Goal: Transaction & Acquisition: Purchase product/service

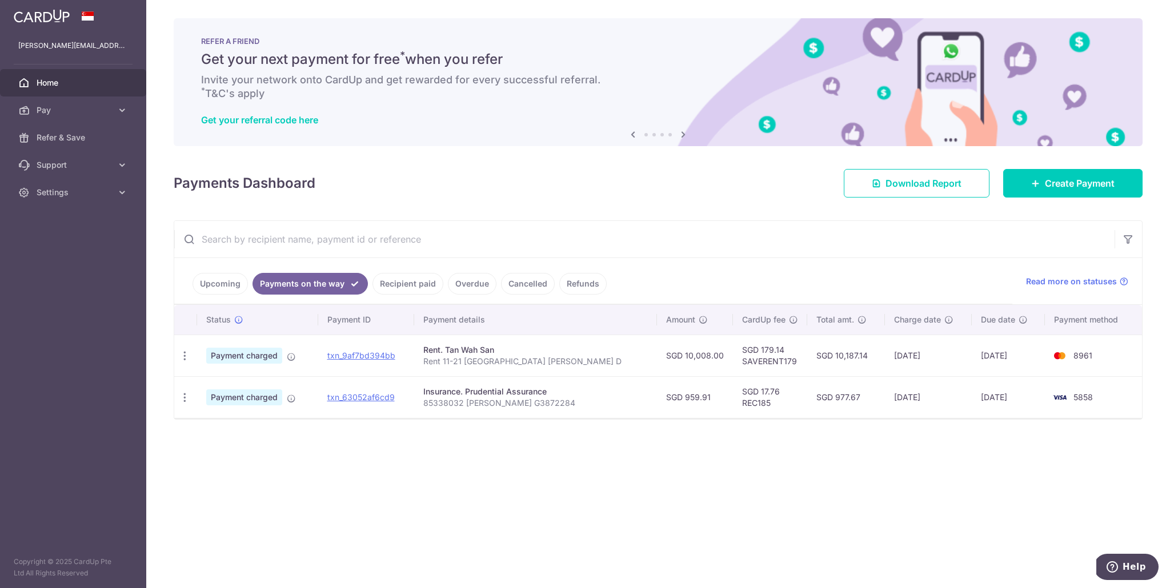
click at [215, 286] on link "Upcoming" at bounding box center [219, 284] width 55 height 22
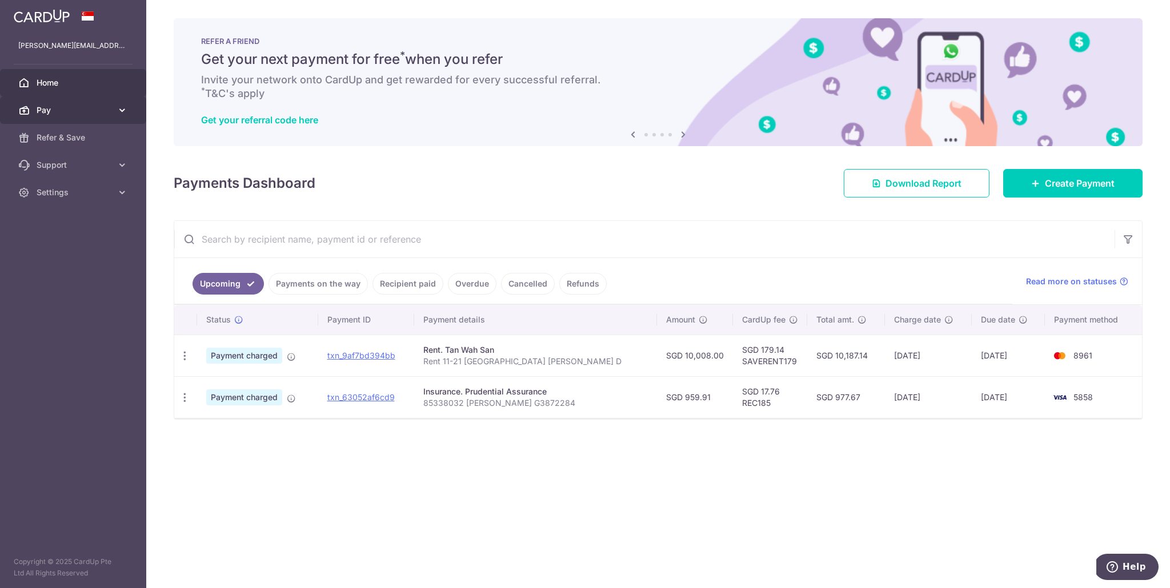
click at [75, 115] on span "Pay" at bounding box center [74, 110] width 75 height 11
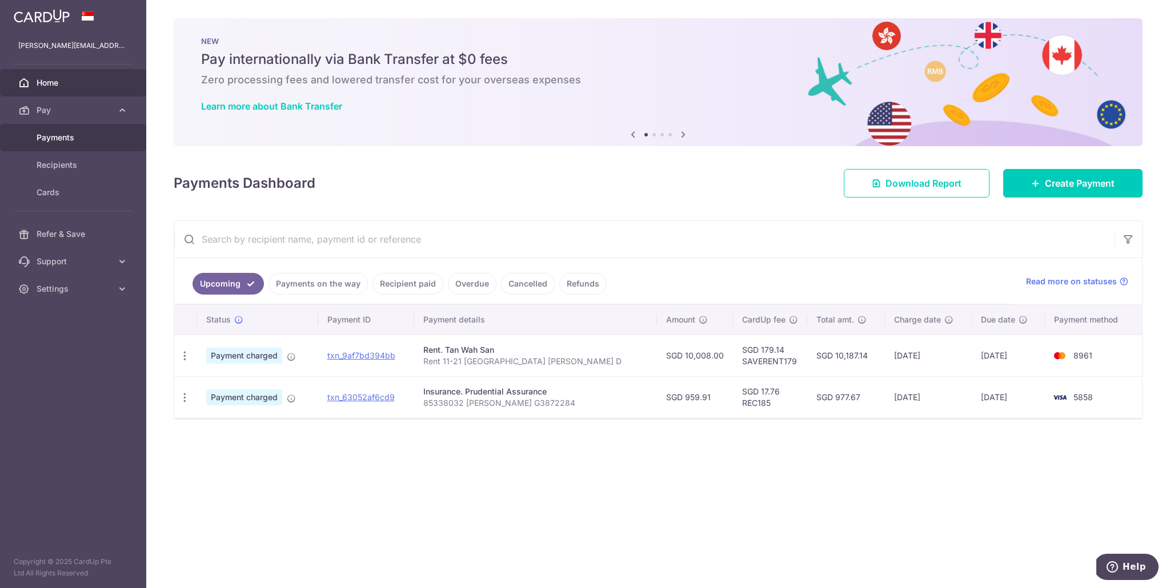
click at [63, 139] on span "Payments" at bounding box center [74, 137] width 75 height 11
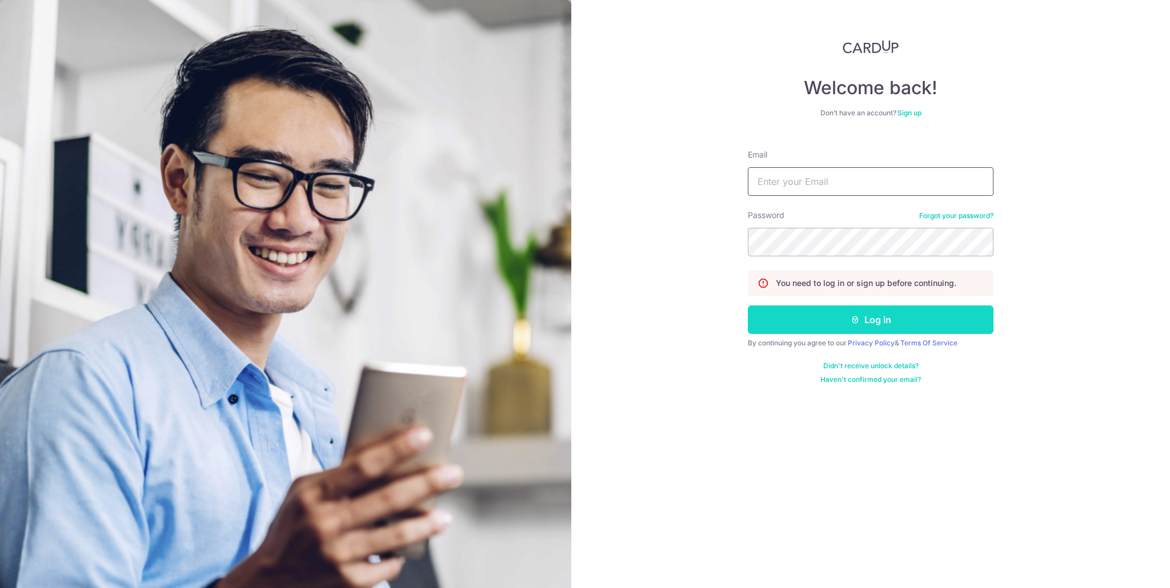
type input "dhaval.dalal@gmail.com"
click at [858, 318] on icon "submit" at bounding box center [854, 319] width 9 height 9
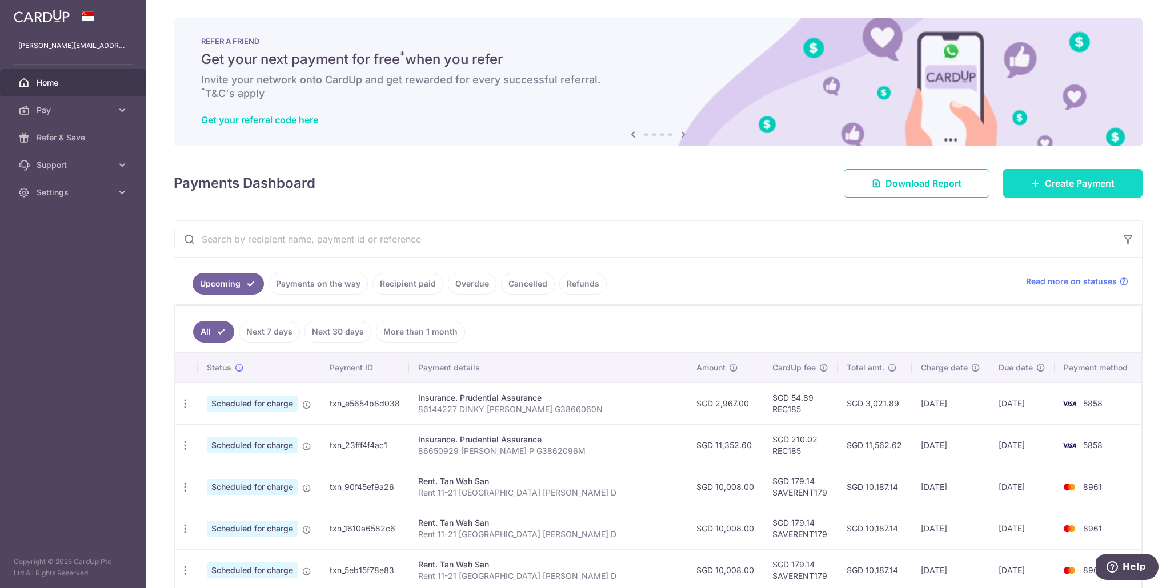
click at [1051, 183] on span "Create Payment" at bounding box center [1080, 183] width 70 height 14
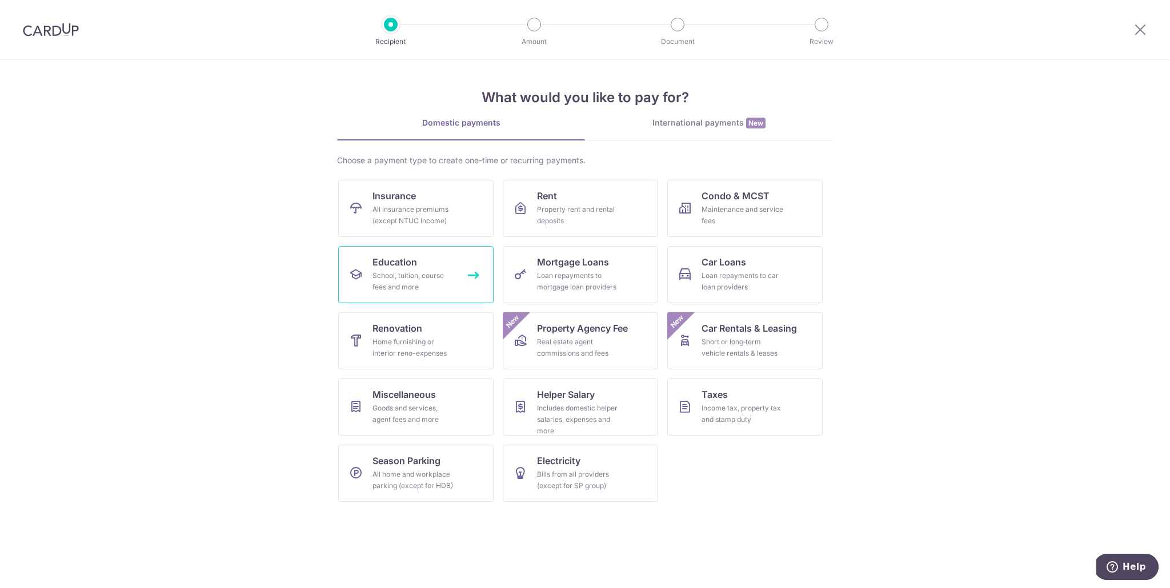
click at [423, 275] on div "School, tuition, course fees and more" at bounding box center [413, 281] width 82 height 23
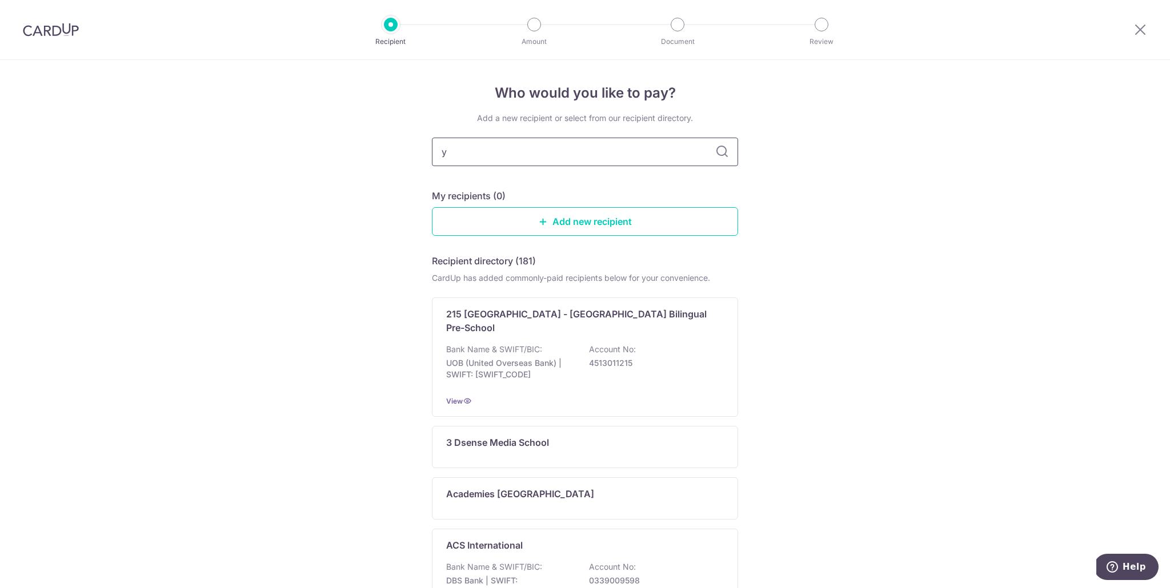
type input "ye"
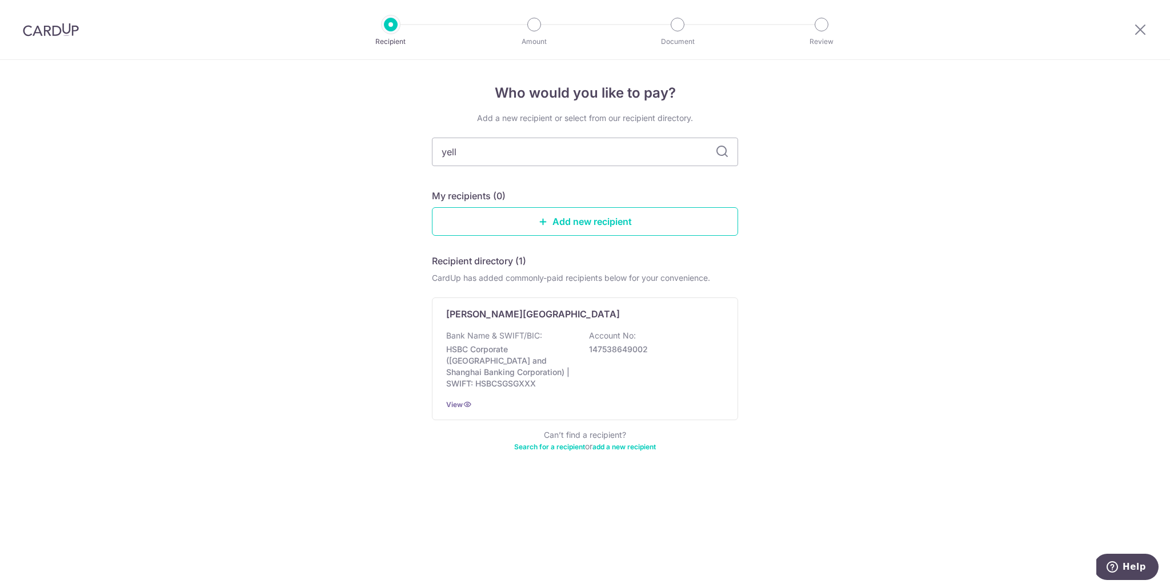
type input "yello"
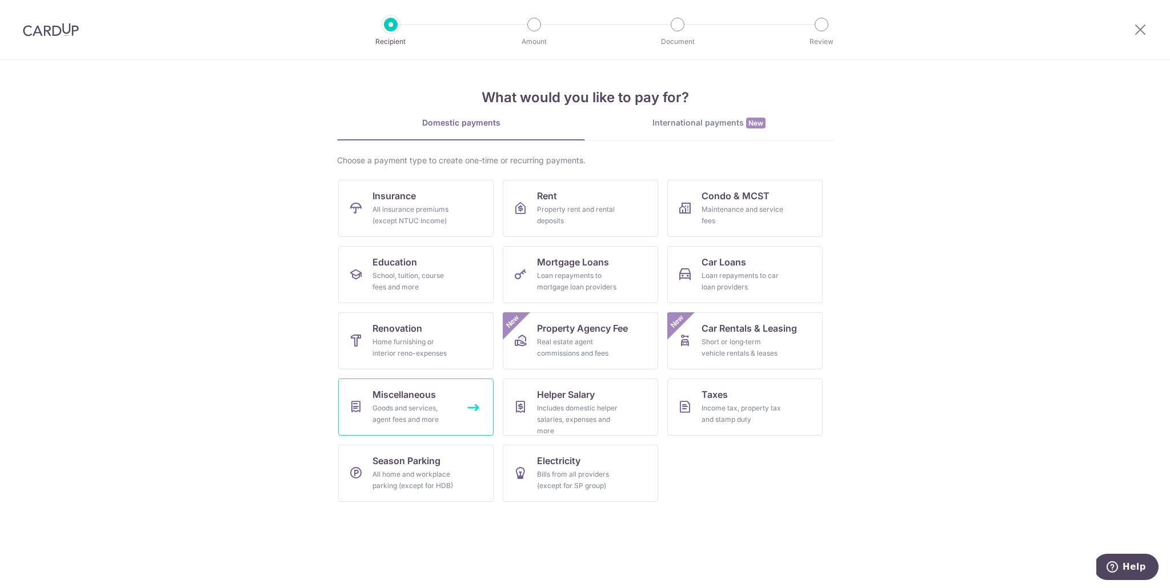
click at [426, 403] on div "Goods and services, agent fees and more" at bounding box center [413, 414] width 82 height 23
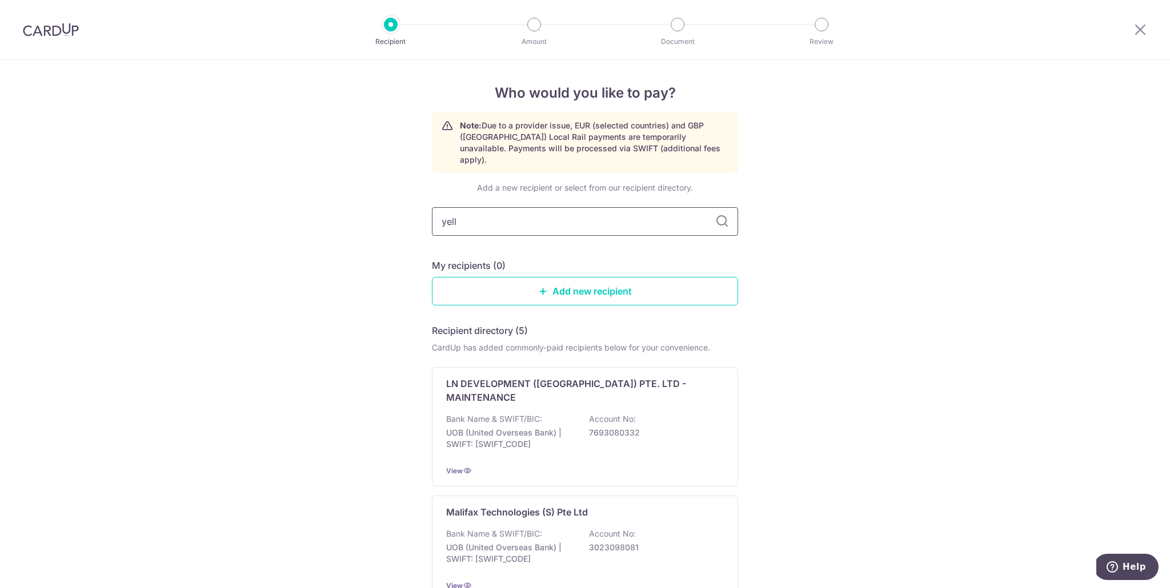
type input "yello"
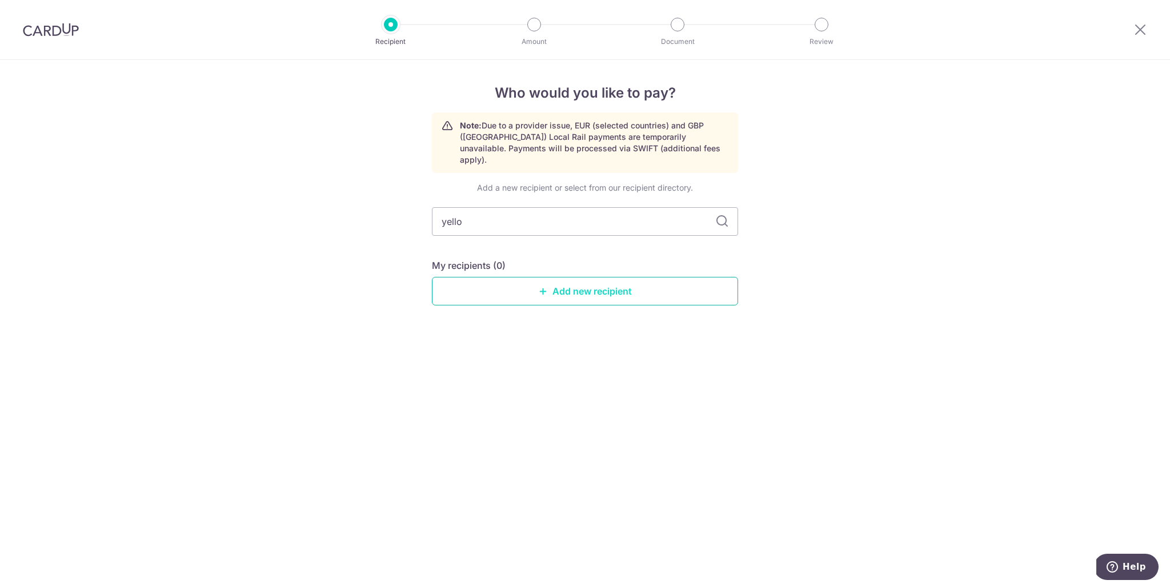
click at [534, 277] on link "Add new recipient" at bounding box center [585, 291] width 306 height 29
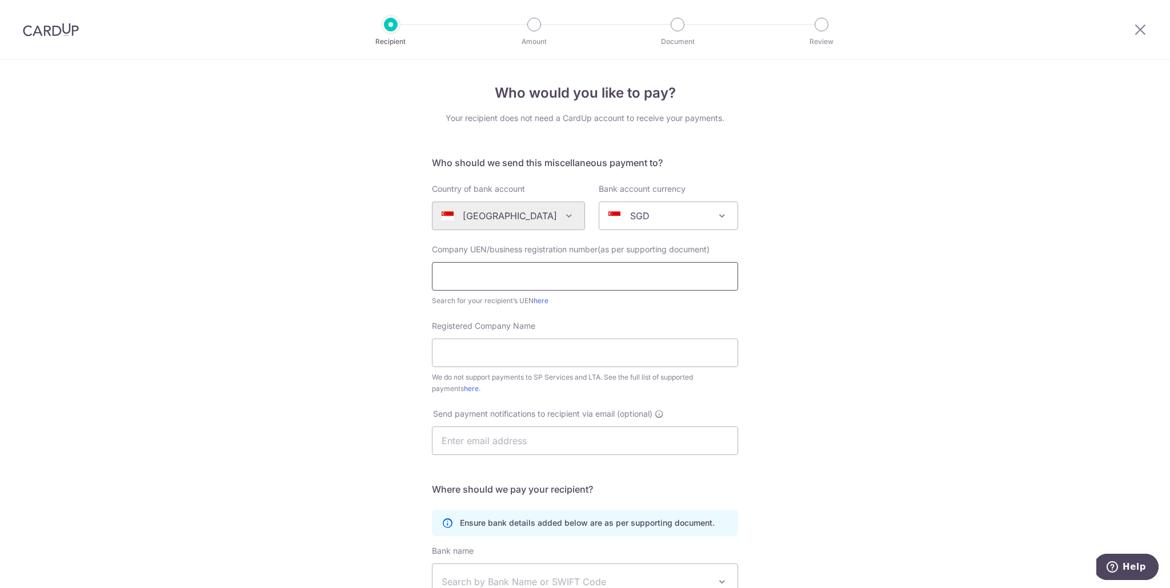
click at [523, 280] on input "text" at bounding box center [585, 276] width 306 height 29
click at [540, 301] on link "here" at bounding box center [540, 300] width 15 height 9
click at [489, 275] on input "text" at bounding box center [585, 276] width 306 height 29
paste input "200813143M"
type input "200813143M"
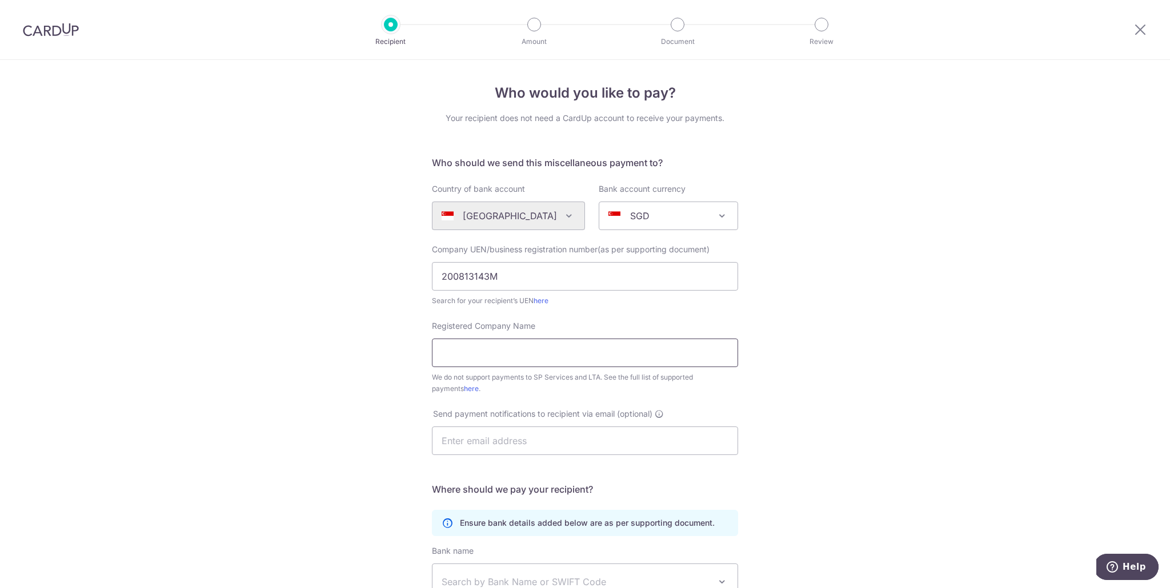
click at [499, 352] on input "Registered Company Name" at bounding box center [585, 353] width 306 height 29
paste input "YELLOW BUS SERVICES PTE. LTD."
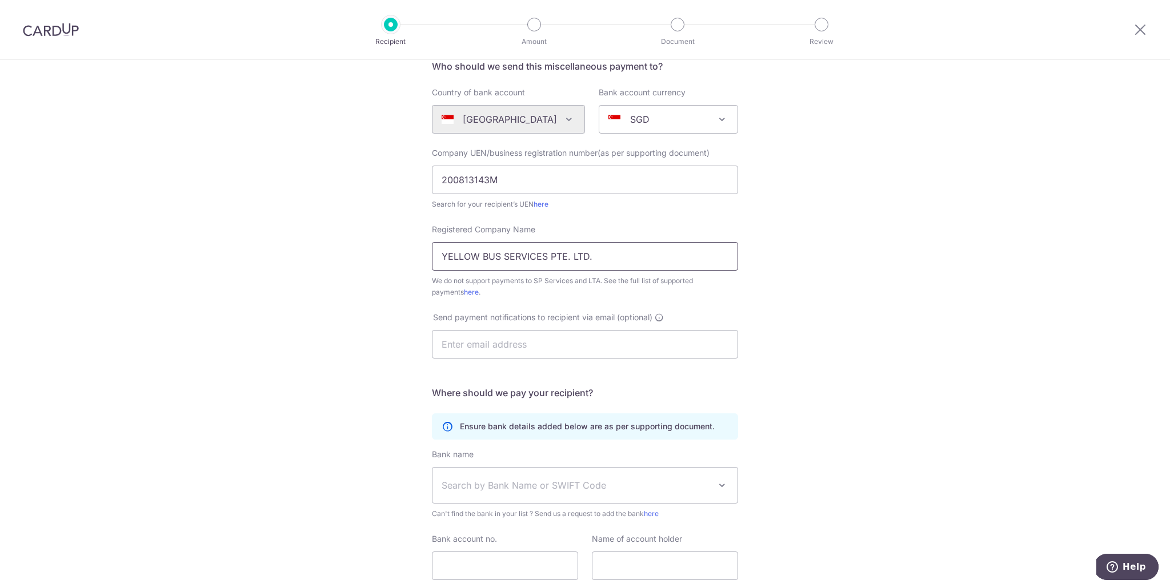
scroll to position [99, 0]
type input "YELLOW BUS SERVICES PTE. LTD."
click at [537, 344] on input "text" at bounding box center [585, 341] width 306 height 29
click at [469, 375] on form "Who should we send this miscellaneous payment to? Country of bank account Alger…" at bounding box center [585, 336] width 306 height 559
click at [489, 339] on input "text" at bounding box center [585, 341] width 306 height 29
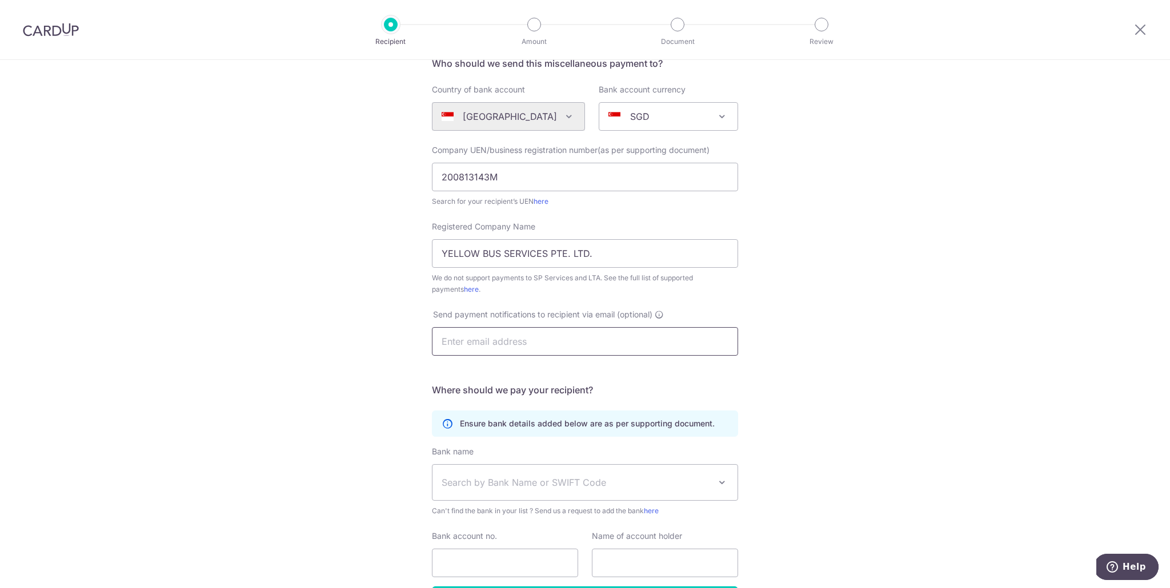
paste input "uwcDoverBusAccounts@yellowbus.com.sg"
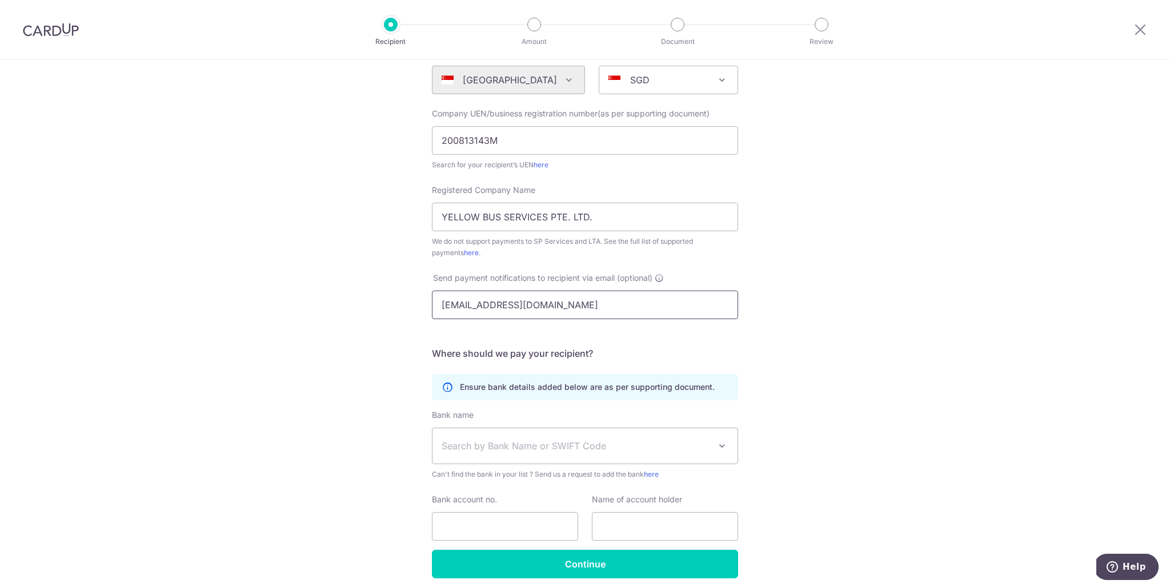
scroll to position [180, 0]
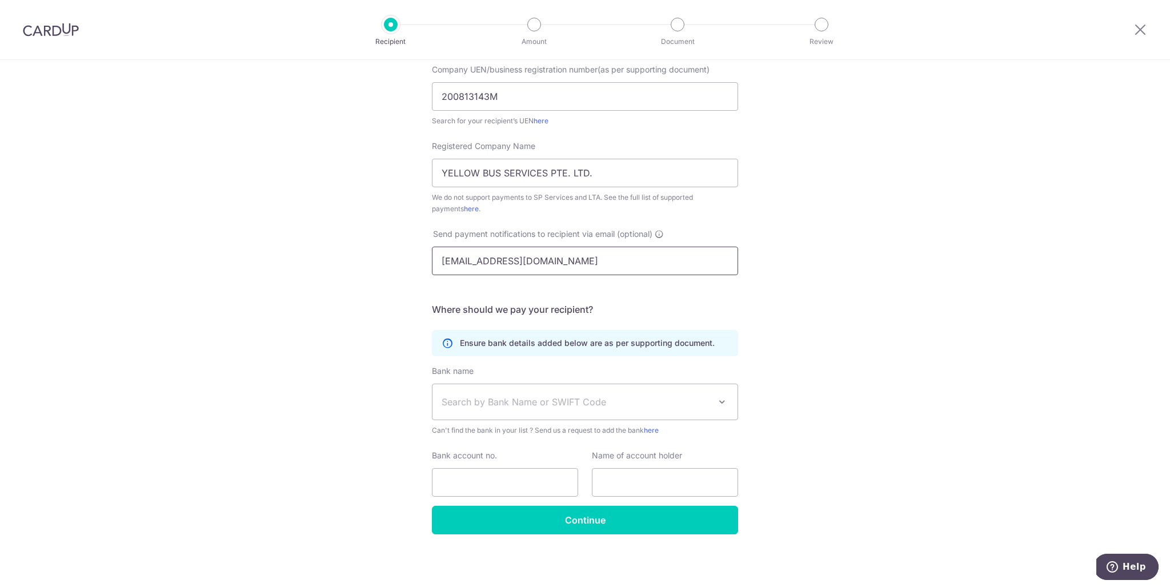
type input "uwcDoverBusAccounts@yellowbus.com.sg"
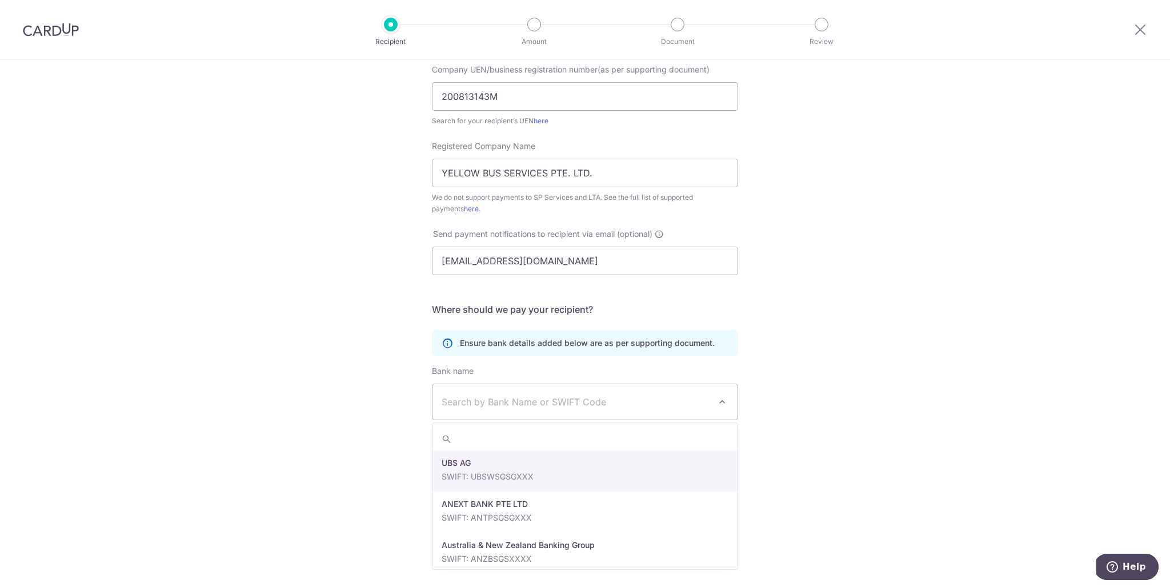
click at [499, 405] on span "Search by Bank Name or SWIFT Code" at bounding box center [576, 402] width 268 height 14
type input "dbs"
select select "6"
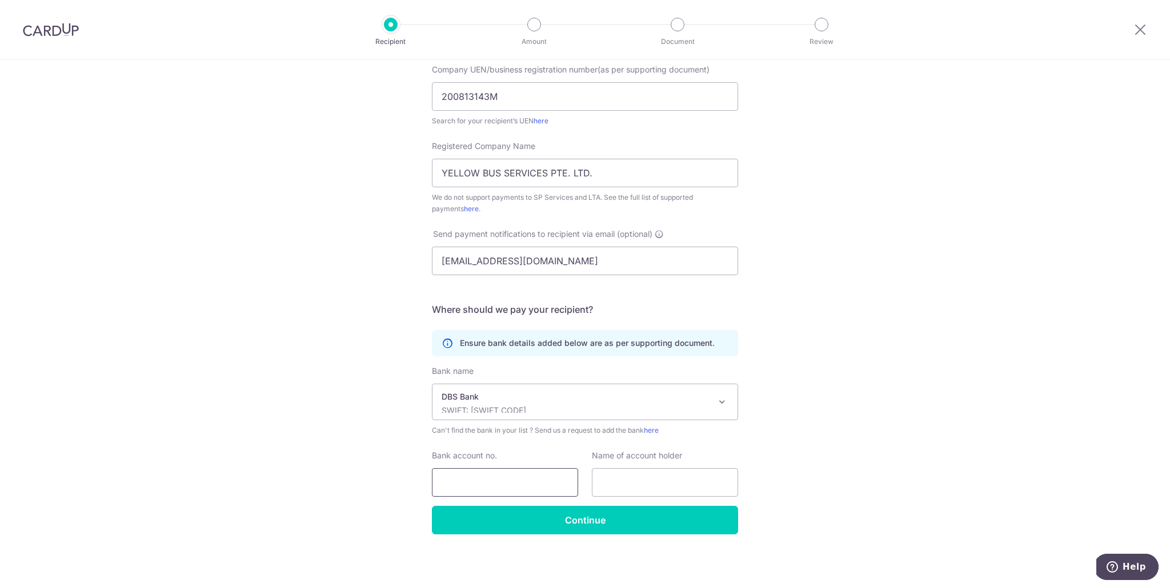
click at [473, 479] on input "Bank account no." at bounding box center [505, 482] width 146 height 29
paste input "072-124886-7"
type input "072-124886-7"
click at [617, 487] on input "text" at bounding box center [665, 482] width 146 height 29
drag, startPoint x: 543, startPoint y: 168, endPoint x: 346, endPoint y: 163, distance: 197.1
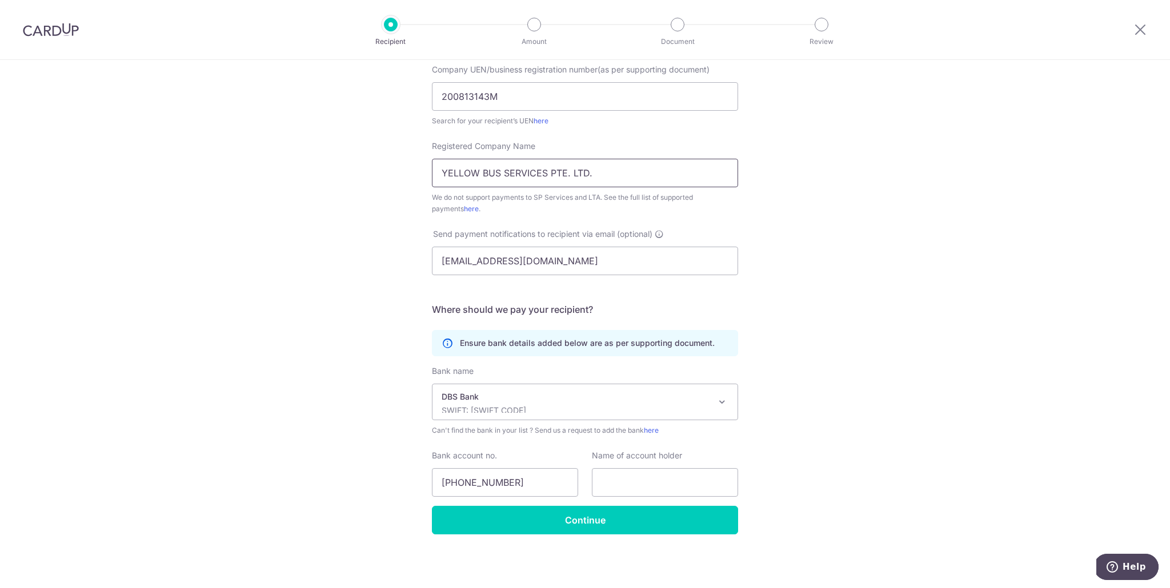
click at [346, 163] on div "Who would you like to pay? Your recipient does not need a CardUp account to rec…" at bounding box center [585, 234] width 1170 height 708
click at [644, 484] on input "text" at bounding box center [665, 482] width 146 height 29
paste input "YELLOW BUS SERVICES PTE. LTD."
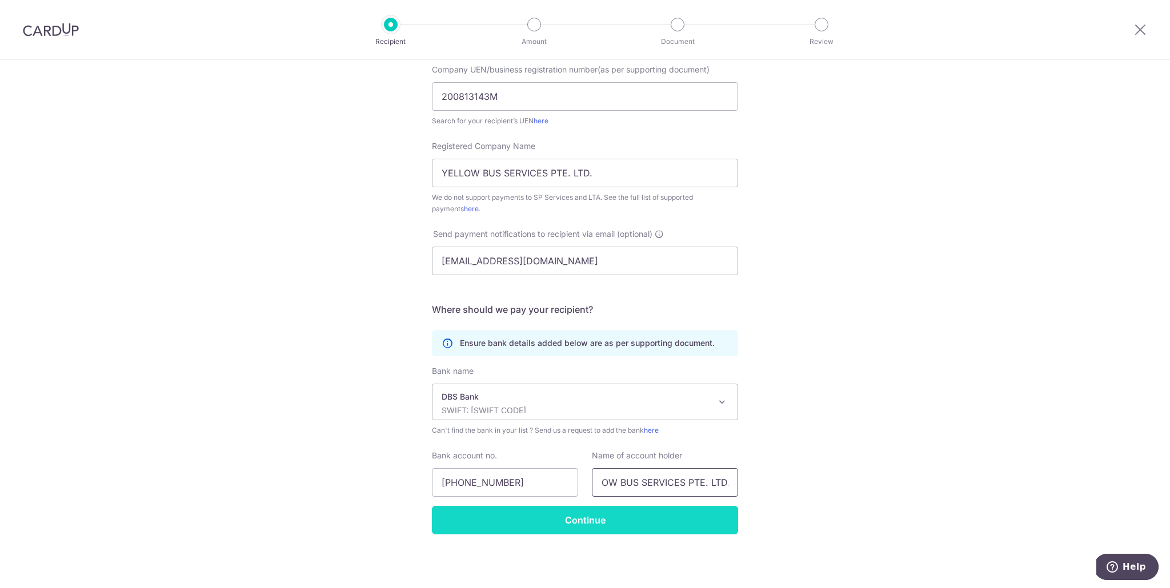
type input "YELLOW BUS SERVICES PTE. LTD."
click at [589, 525] on input "Continue" at bounding box center [585, 520] width 306 height 29
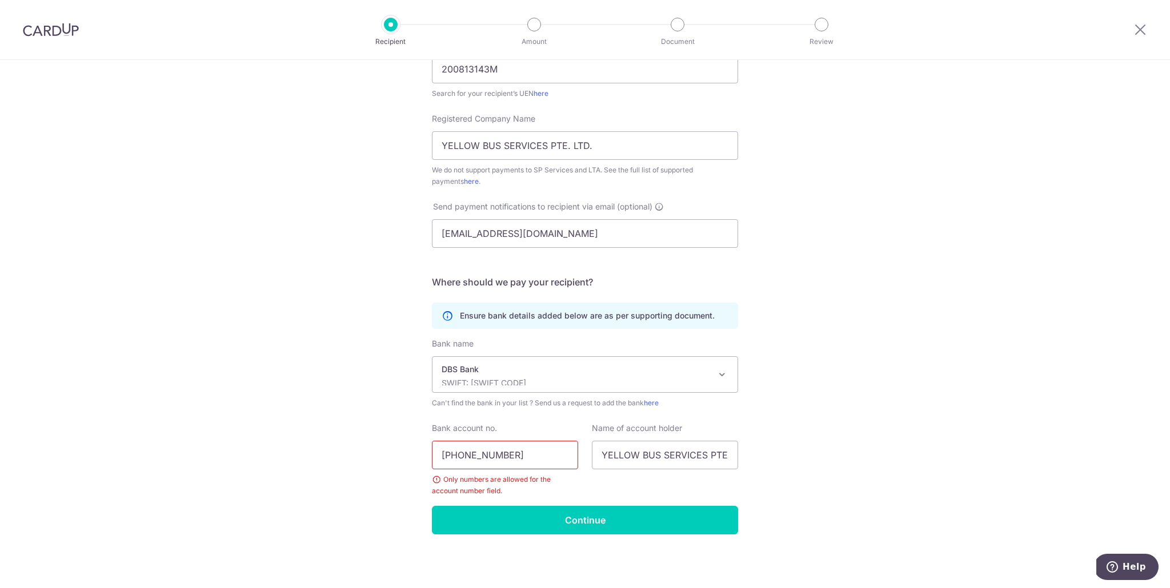
click at [516, 452] on input "[PHONE_NUMBER]" at bounding box center [505, 455] width 146 height 29
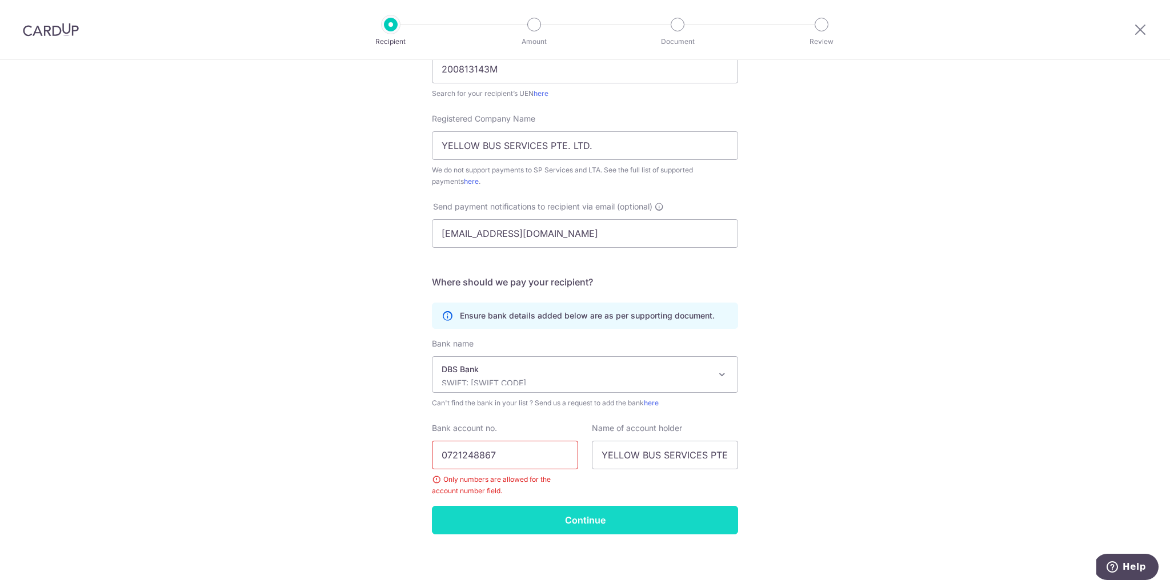
type input "0721248867"
click at [559, 528] on input "Continue" at bounding box center [585, 520] width 306 height 29
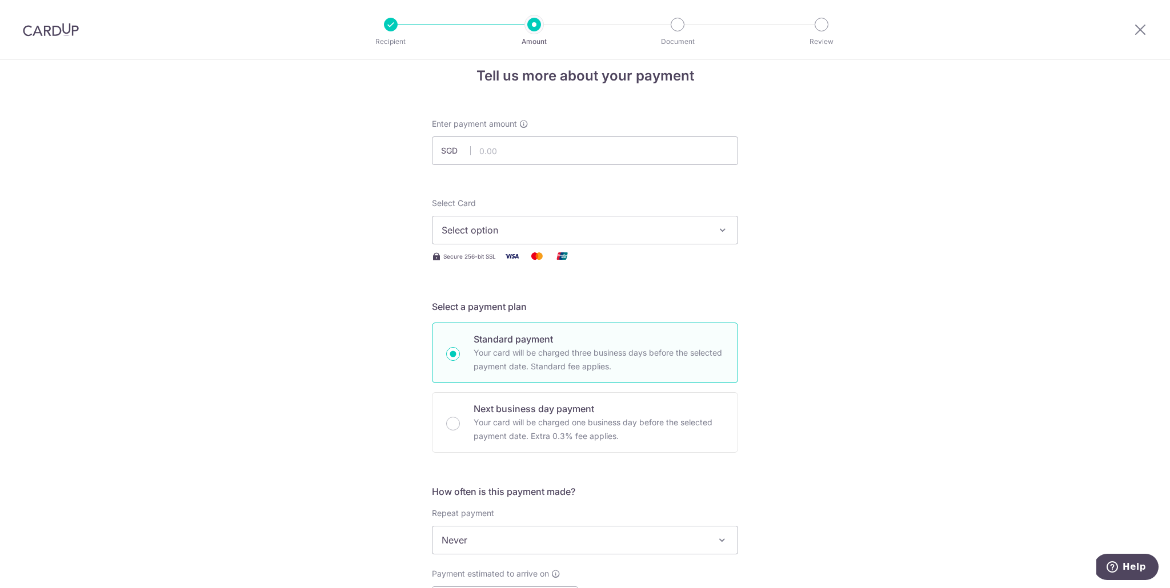
scroll to position [26, 0]
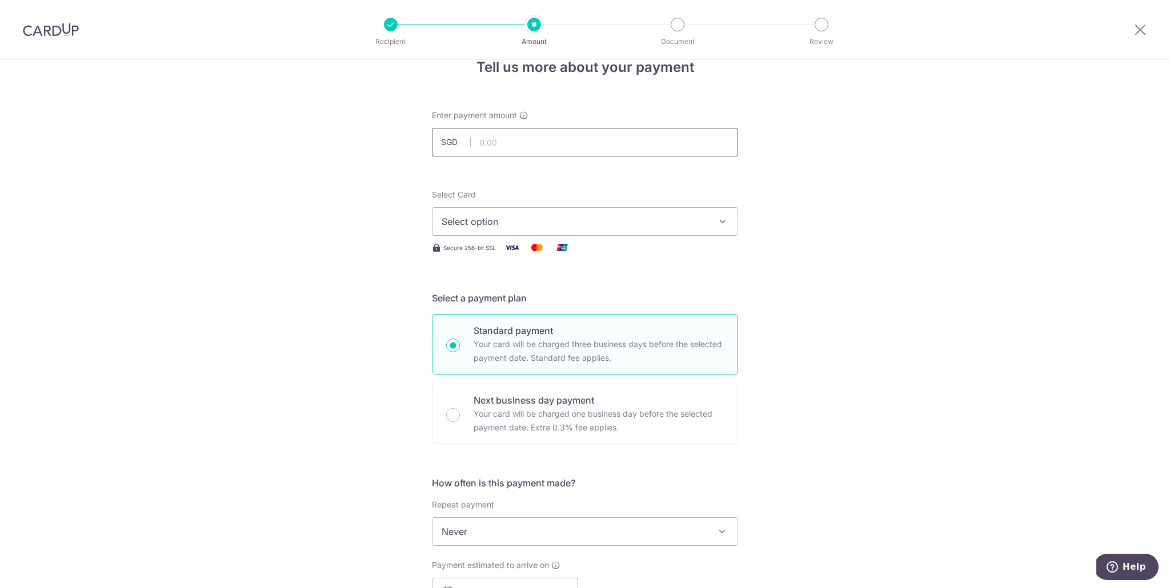
click at [515, 144] on input "text" at bounding box center [585, 142] width 306 height 29
type input "739.85"
click at [615, 179] on form "Enter payment amount SGD 739.85 739.85 Recipient added successfully! Select Car…" at bounding box center [585, 562] width 306 height 904
click at [579, 224] on span "Select option" at bounding box center [575, 222] width 266 height 14
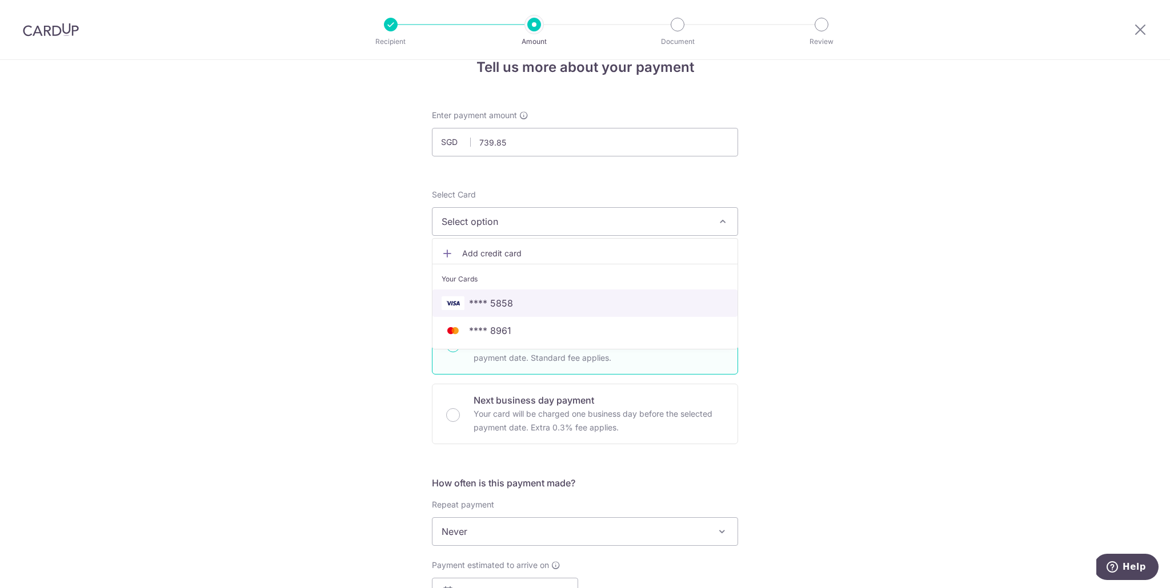
click at [515, 301] on span "**** 5858" at bounding box center [585, 303] width 287 height 14
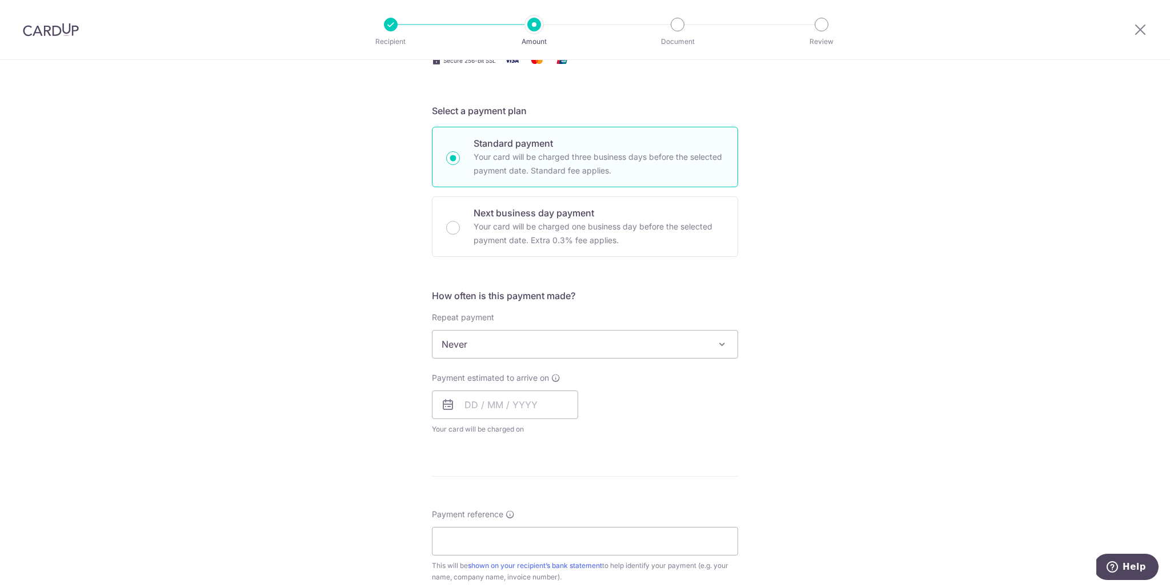
scroll to position [222, 0]
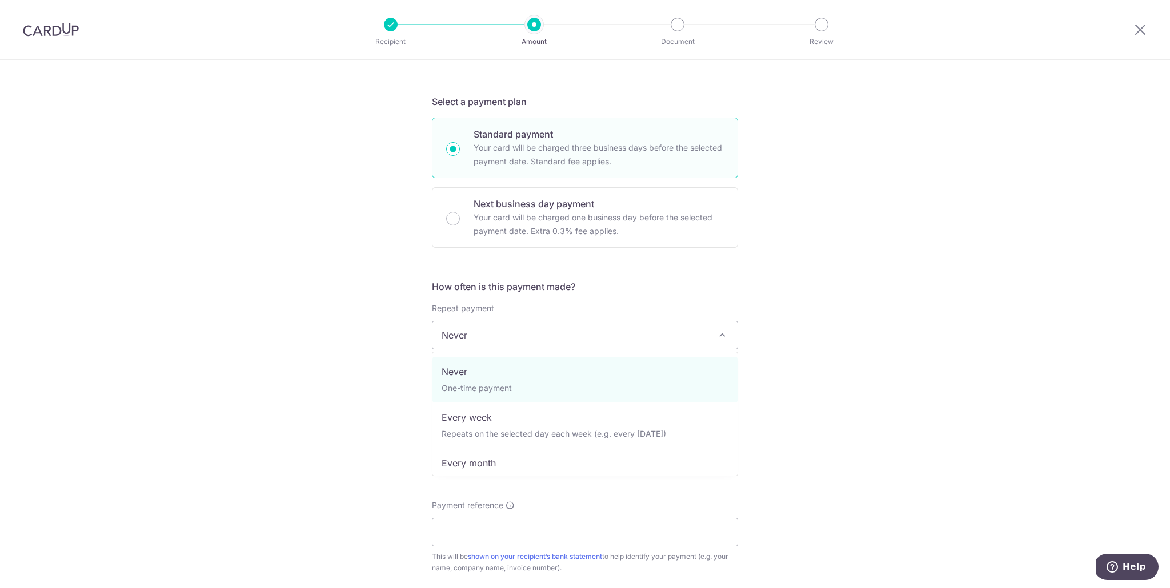
drag, startPoint x: 518, startPoint y: 339, endPoint x: 517, endPoint y: 333, distance: 5.8
click at [518, 339] on span "Never" at bounding box center [584, 335] width 305 height 27
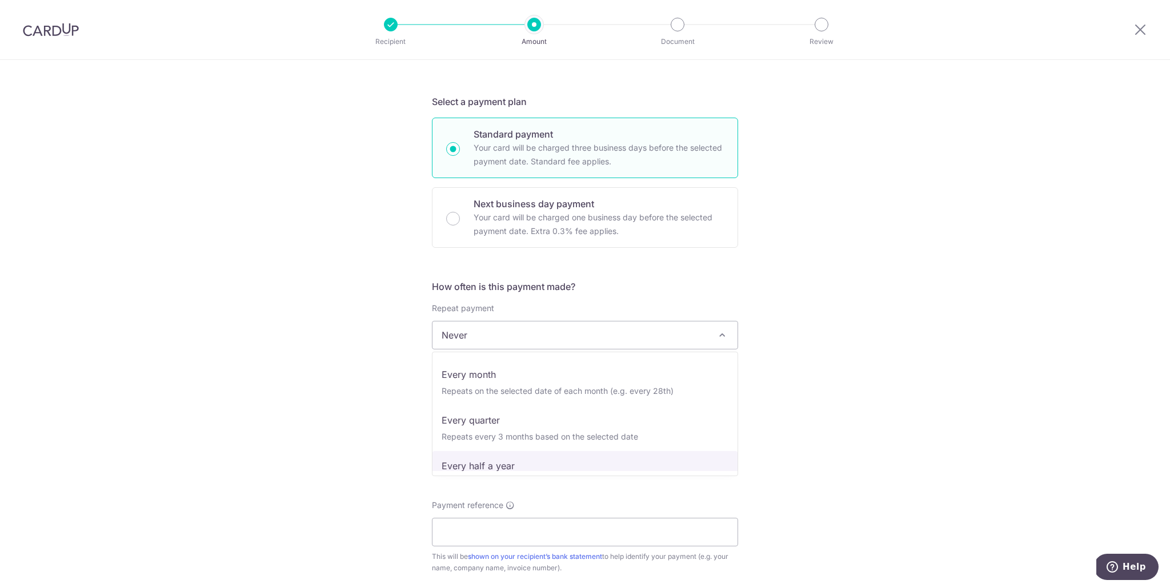
scroll to position [114, 0]
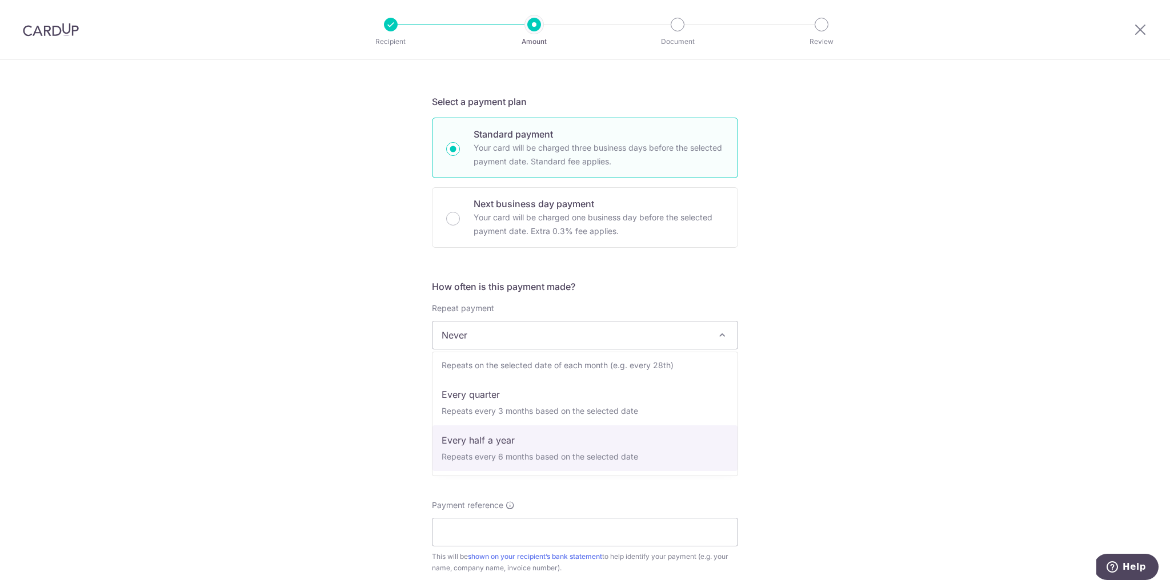
select select "5"
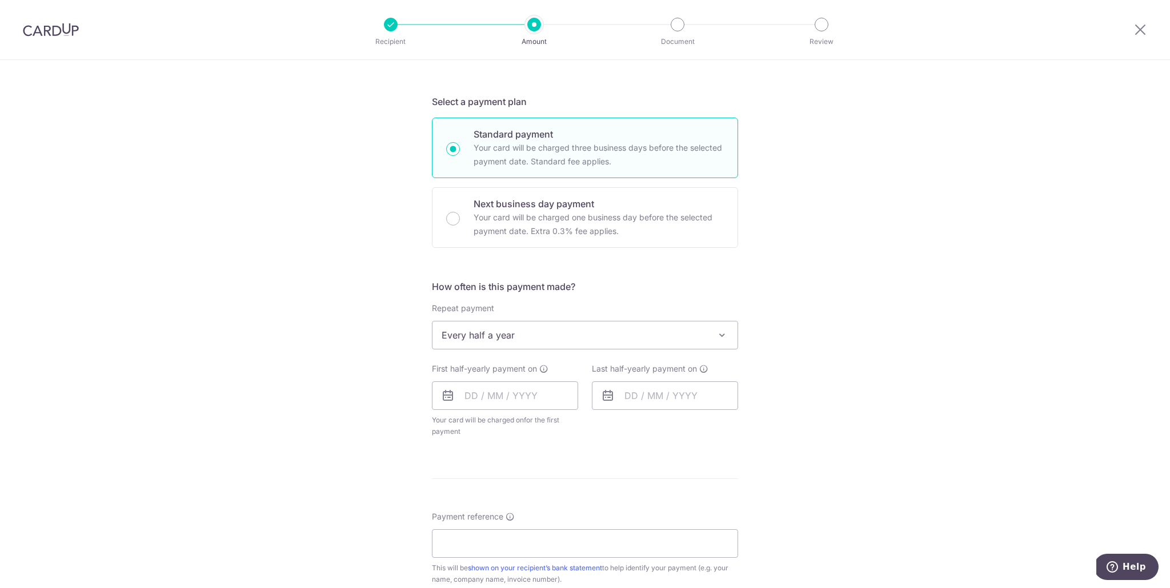
scroll to position [255, 0]
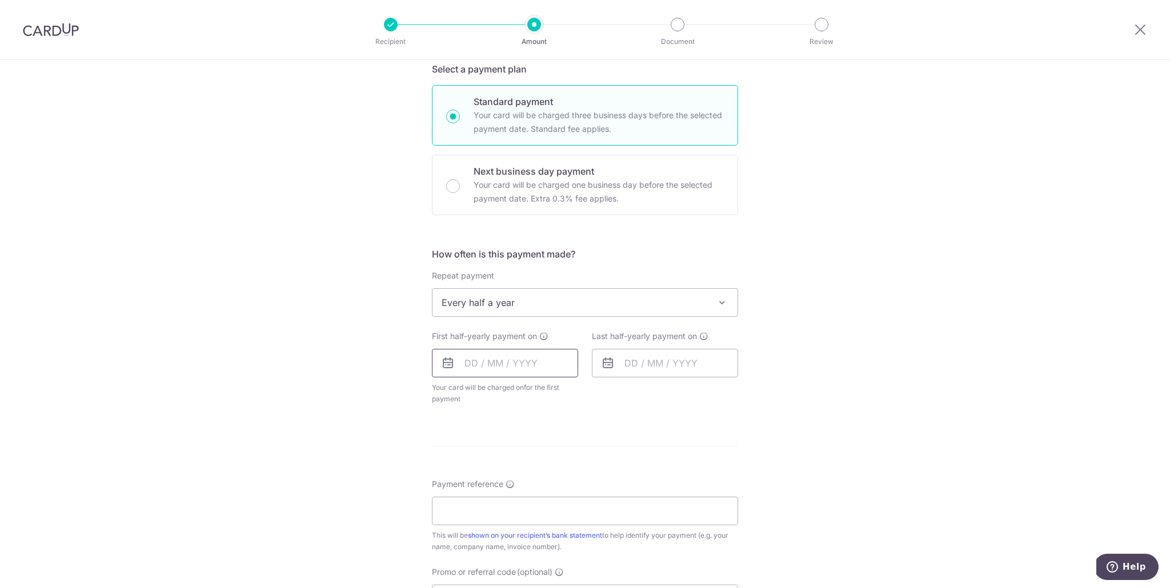
click at [469, 362] on input "text" at bounding box center [505, 363] width 146 height 29
click at [736, 419] on form "Enter payment amount SGD 739.85 739.85 Recipient added successfully! Select Car…" at bounding box center [585, 339] width 306 height 916
click at [487, 367] on input "text" at bounding box center [505, 363] width 146 height 29
click at [547, 491] on link "16" at bounding box center [546, 490] width 18 height 18
type input "[DATE]"
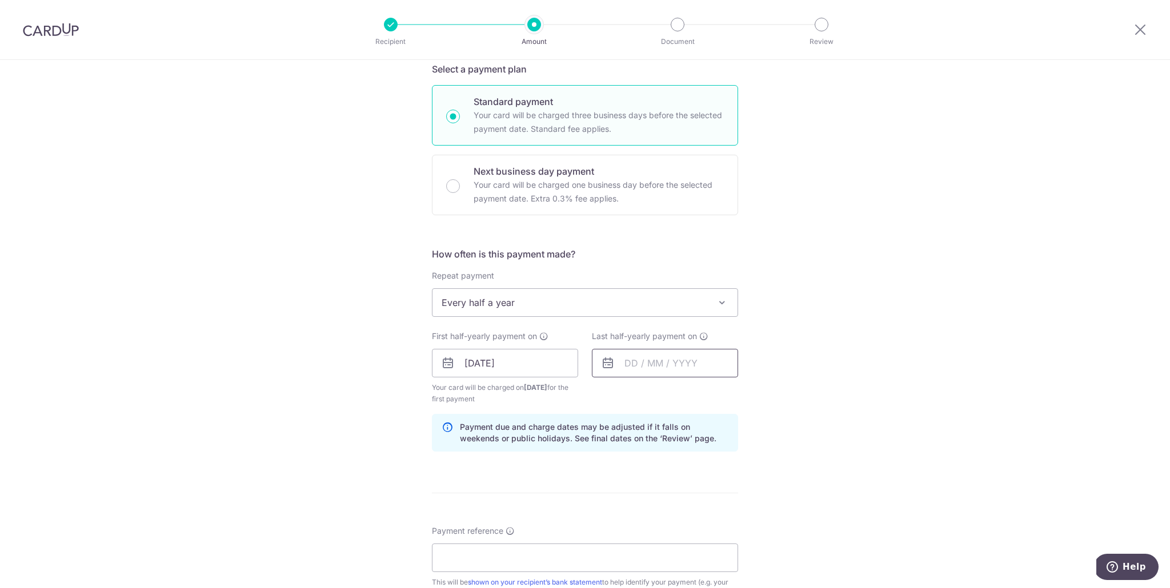
click at [643, 365] on input "text" at bounding box center [665, 363] width 146 height 29
click at [752, 394] on link "Next" at bounding box center [754, 394] width 14 height 14
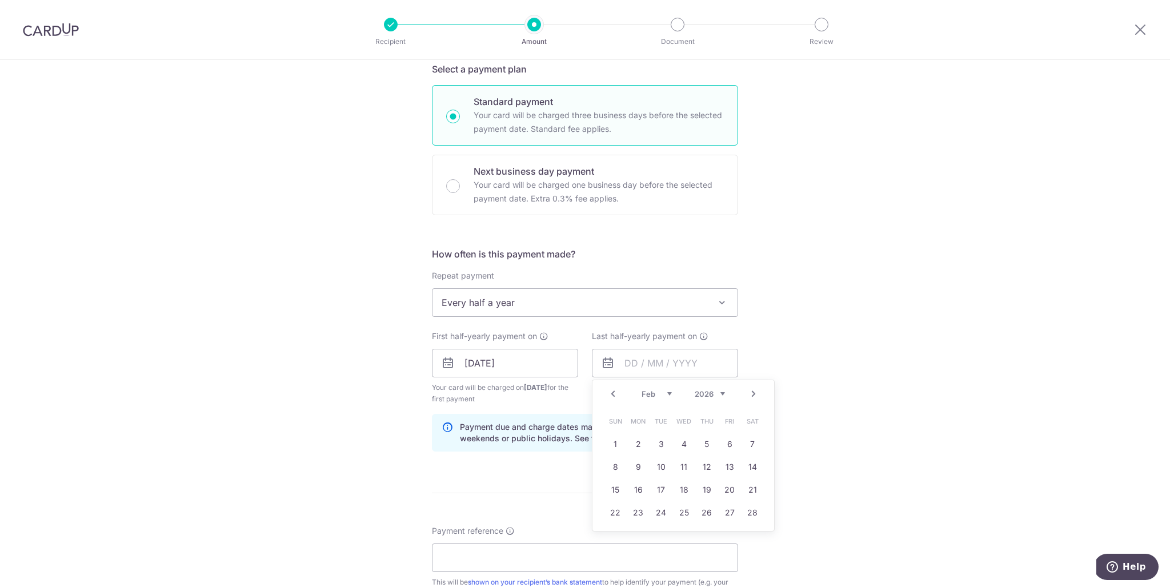
click at [752, 394] on link "Next" at bounding box center [754, 394] width 14 height 14
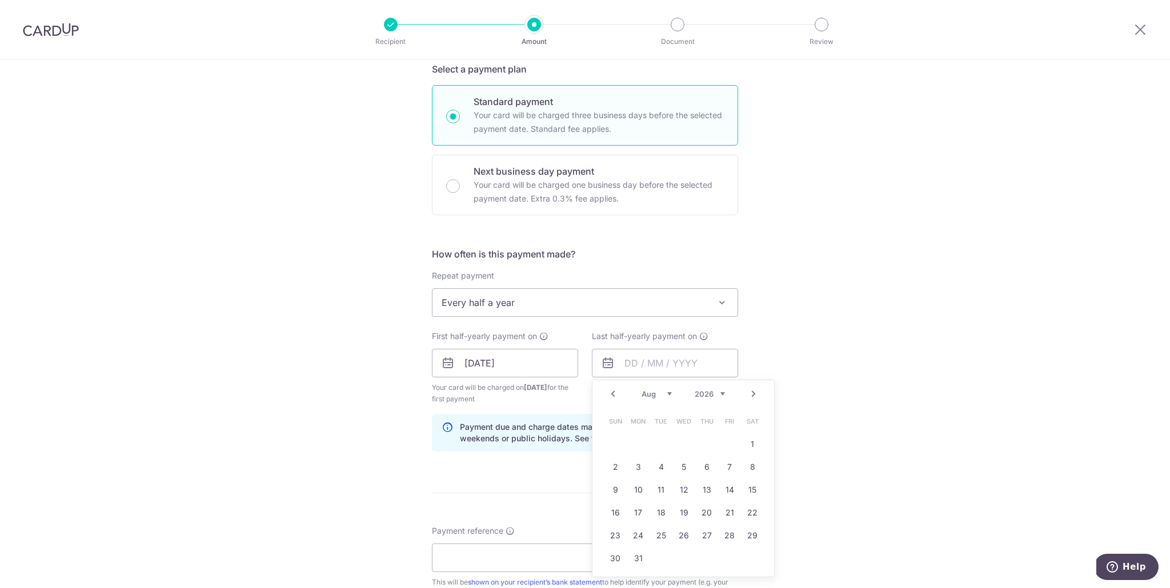
click at [752, 394] on link "Next" at bounding box center [754, 394] width 14 height 14
click at [707, 493] on link "15" at bounding box center [706, 490] width 18 height 18
type input "15/10/2026"
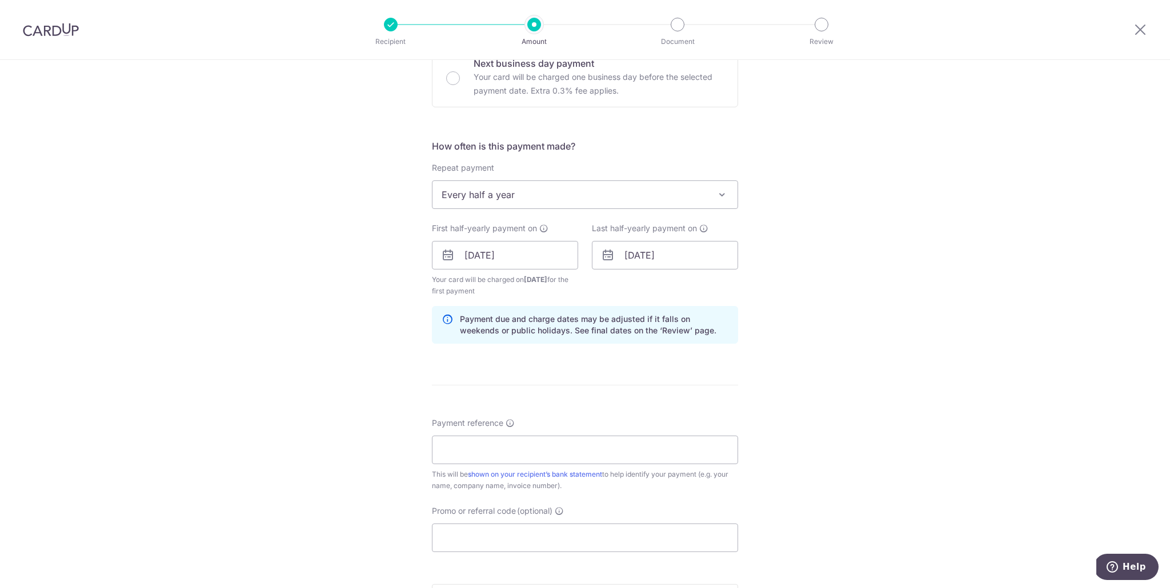
scroll to position [364, 0]
click at [504, 453] on input "Payment reference" at bounding box center [585, 448] width 306 height 29
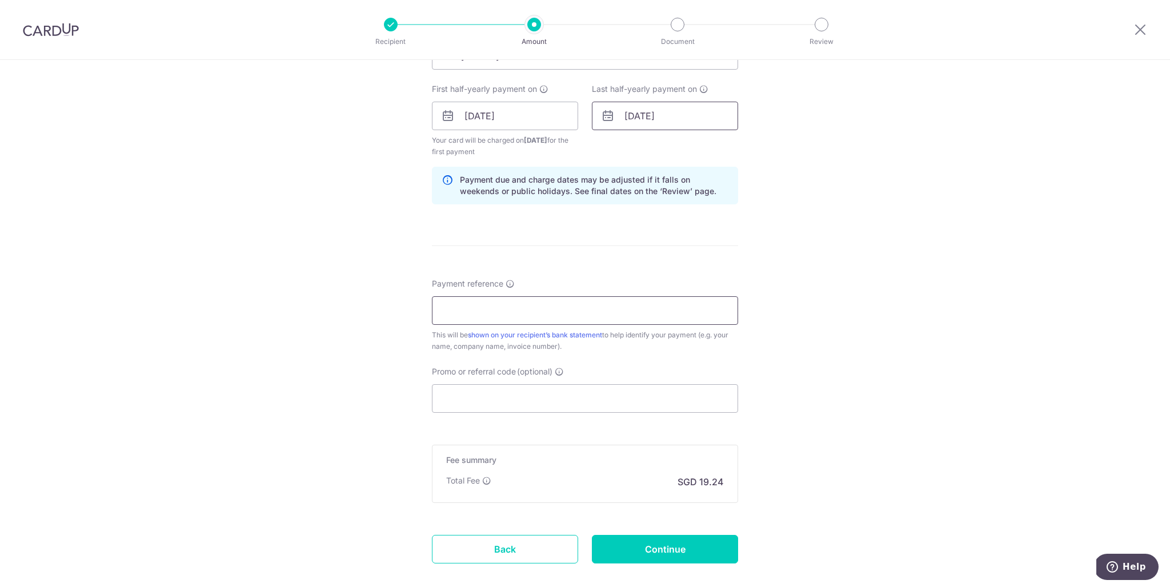
scroll to position [506, 0]
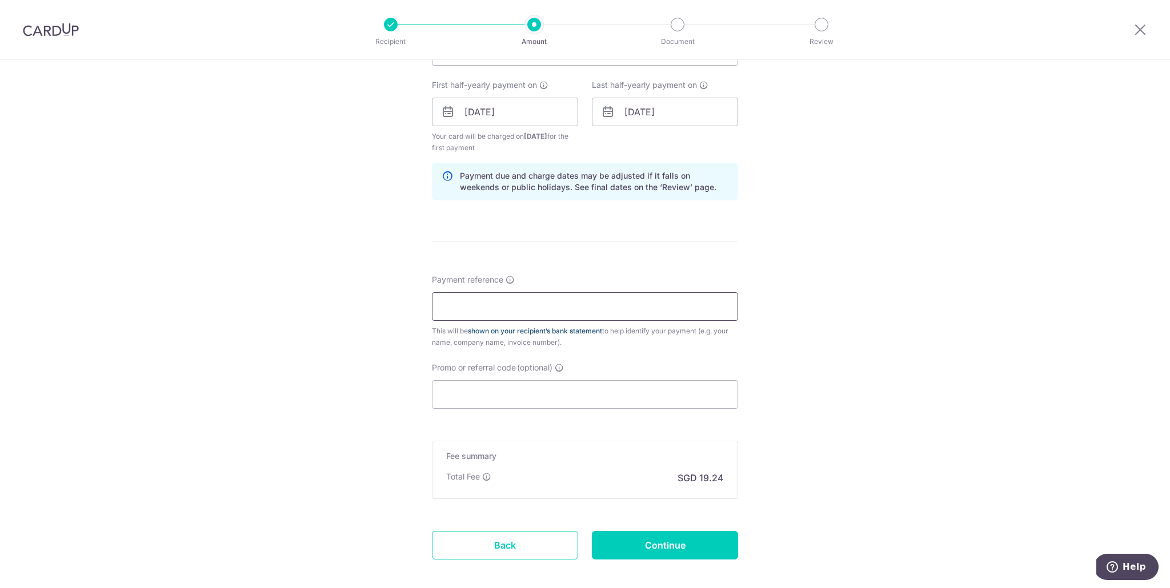
paste input "UD1984107168"
type input "UD1984107168"
click at [481, 394] on input "Promo or referral code (optional)" at bounding box center [585, 394] width 306 height 29
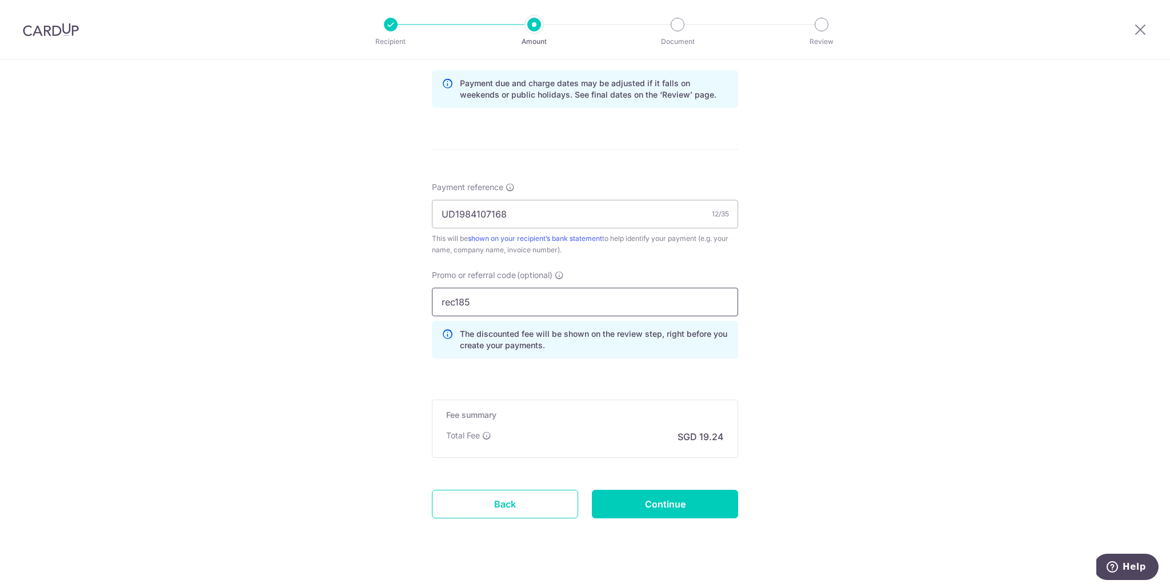
scroll to position [615, 0]
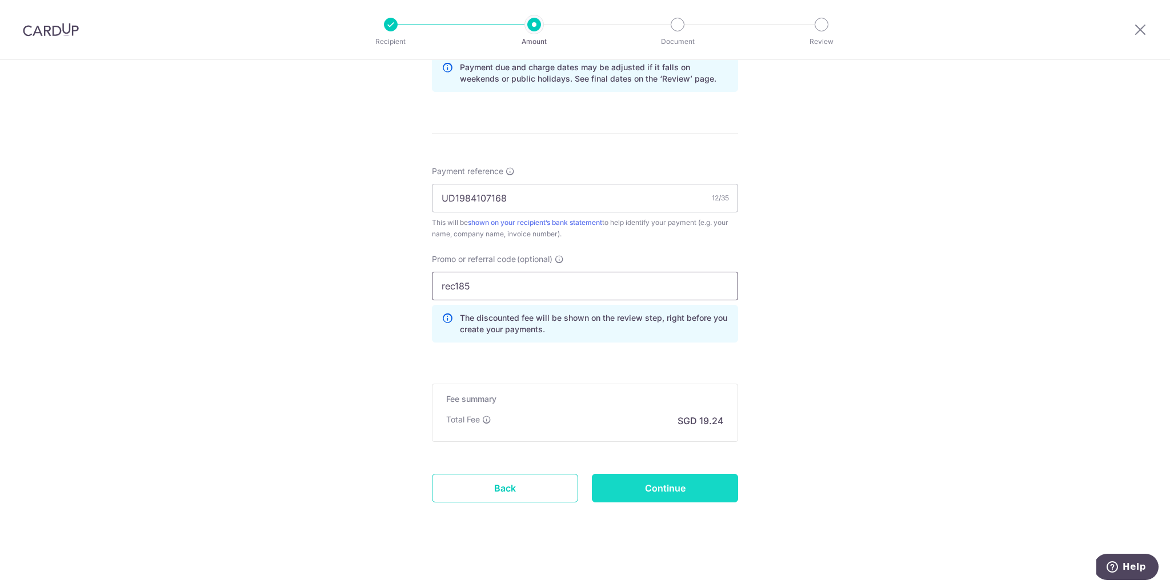
type input "rec185"
click at [624, 489] on input "Continue" at bounding box center [665, 488] width 146 height 29
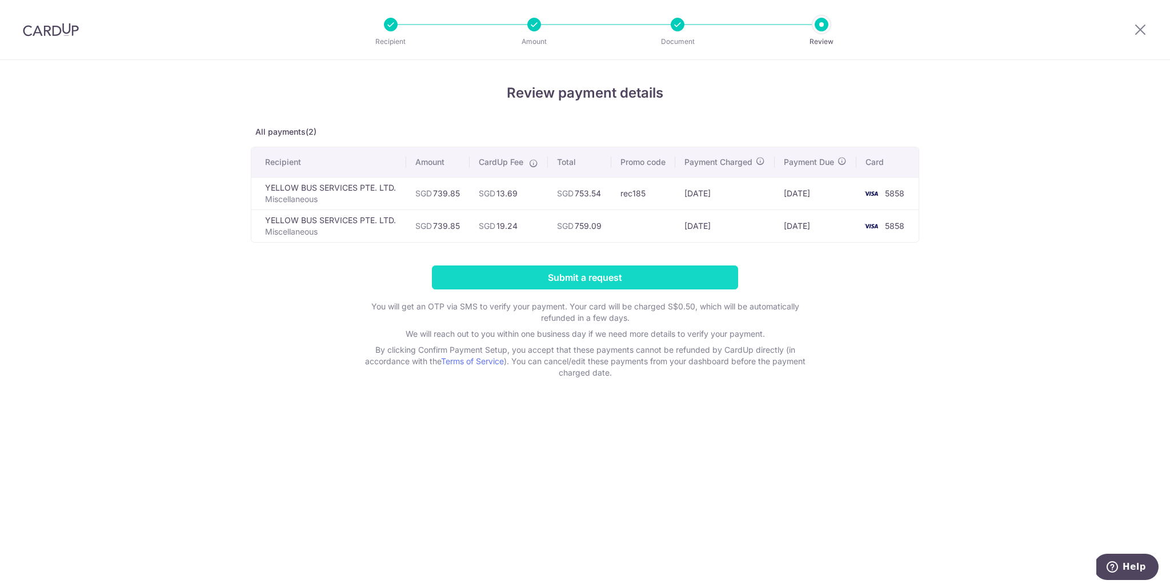
click at [596, 290] on input "Submit a request" at bounding box center [585, 278] width 306 height 24
